Goal: Obtain resource: Obtain resource

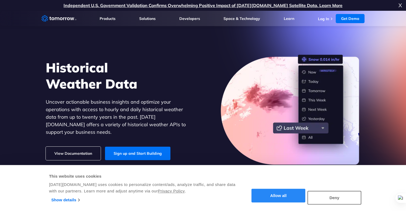
click at [279, 198] on button "Allow all" at bounding box center [278, 196] width 54 height 14
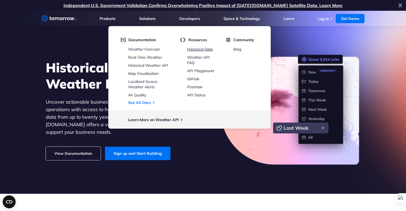
click at [198, 49] on link "Historical Data" at bounding box center [200, 49] width 26 height 5
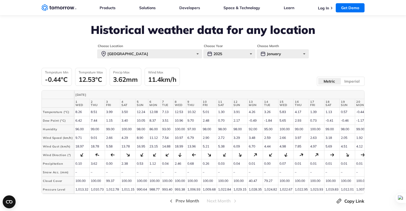
scroll to position [212, 0]
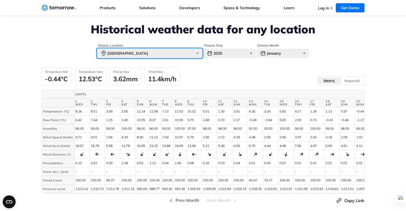
click at [187, 52] on div "[GEOGRAPHIC_DATA]" at bounding box center [149, 53] width 105 height 9
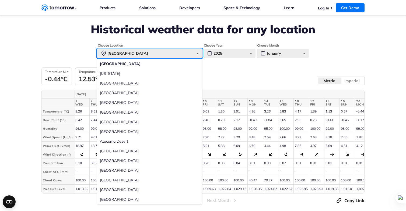
click at [141, 53] on div "[GEOGRAPHIC_DATA]" at bounding box center [149, 53] width 105 height 9
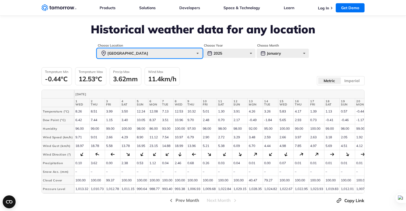
click at [141, 53] on div "[GEOGRAPHIC_DATA]" at bounding box center [149, 53] width 105 height 9
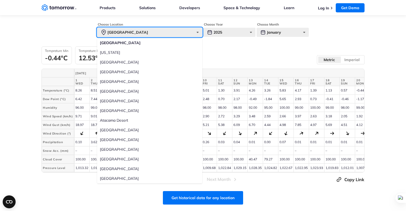
scroll to position [238, 0]
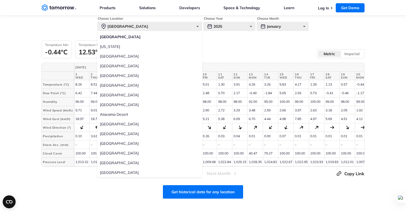
click at [122, 187] on section "Get historical data for any location" at bounding box center [203, 189] width 406 height 17
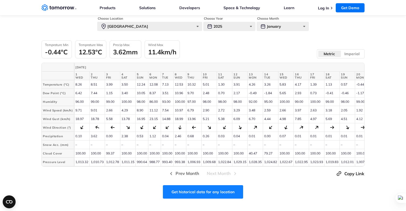
click at [190, 196] on link "Get historical data for any location" at bounding box center [203, 191] width 80 height 13
